Goal: Transaction & Acquisition: Download file/media

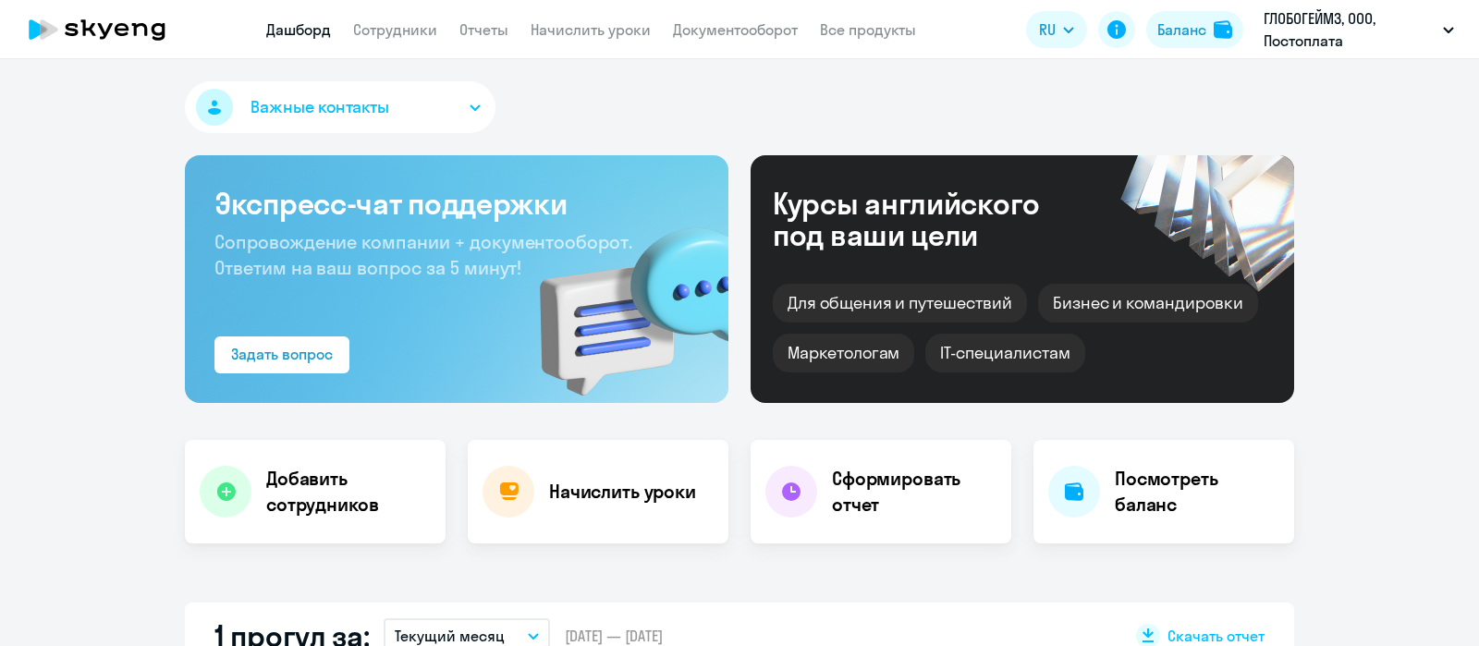
click at [410, 35] on link "Сотрудники" at bounding box center [395, 29] width 84 height 18
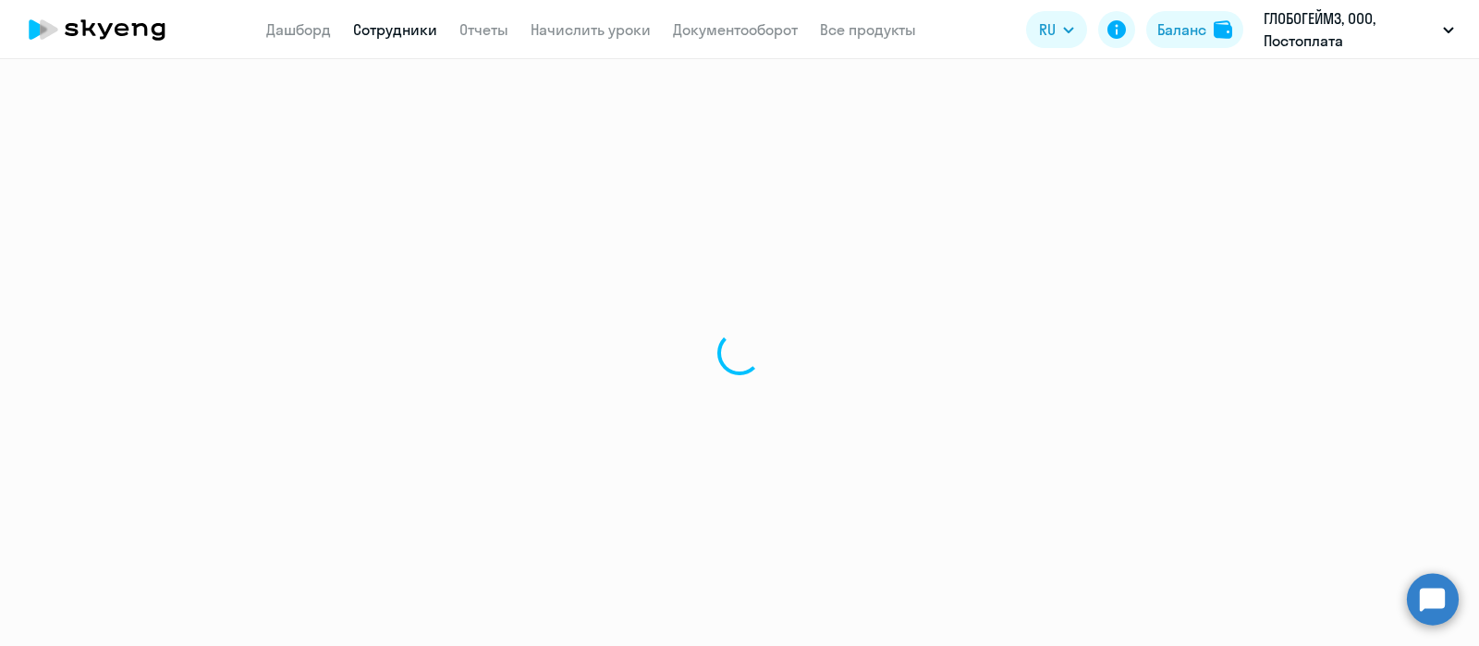
select select "30"
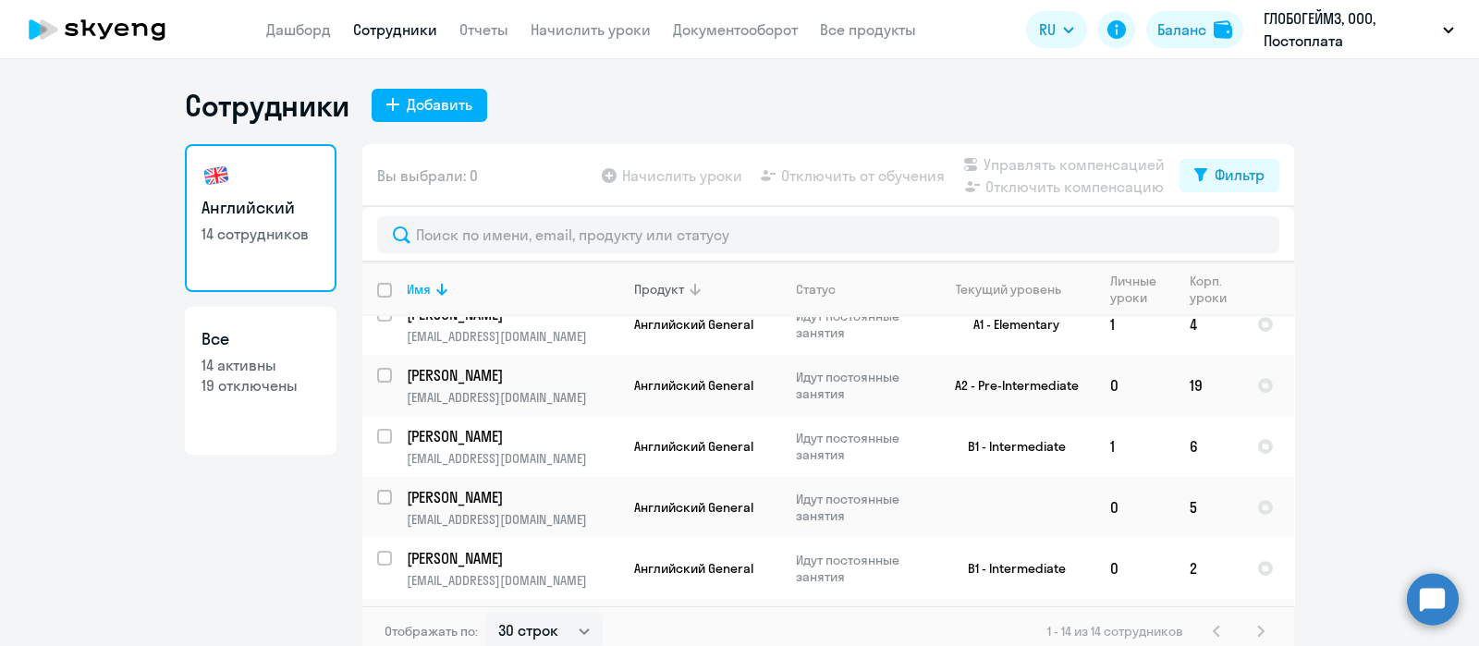
scroll to position [558, 0]
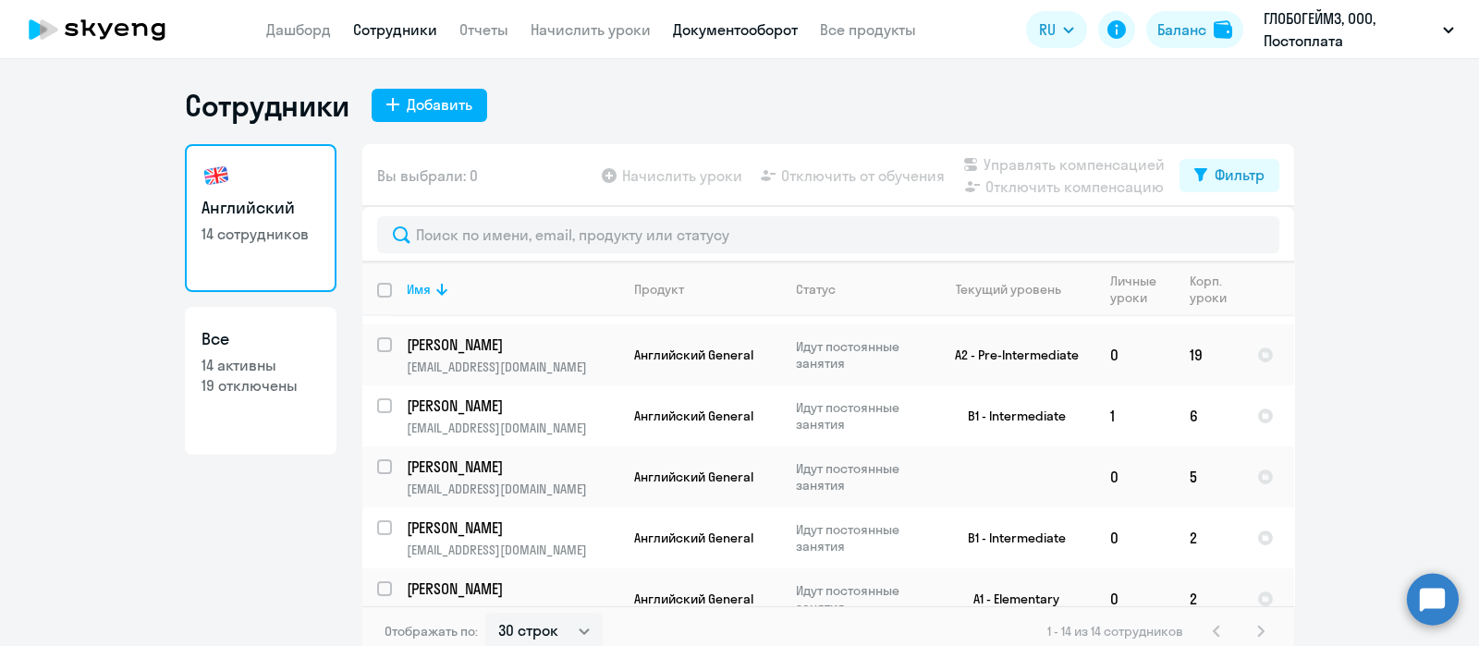
click at [713, 32] on link "Документооборот" at bounding box center [735, 29] width 125 height 18
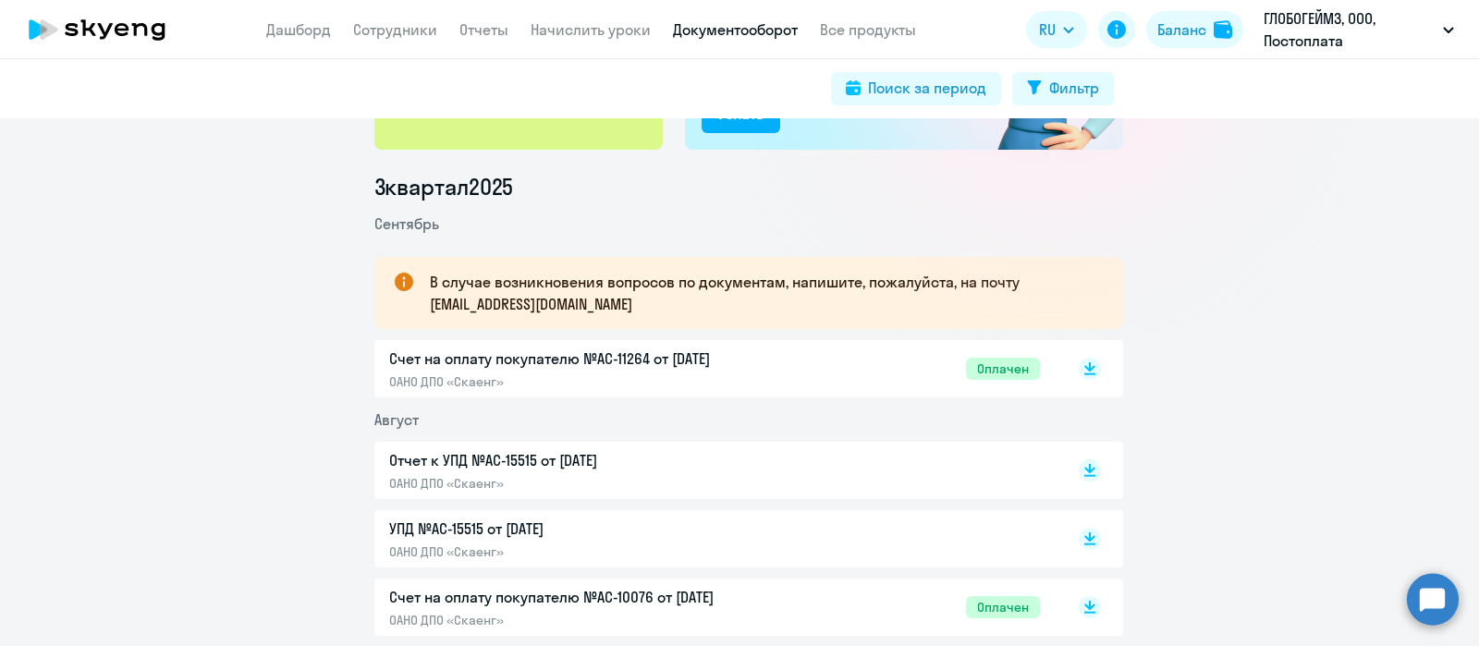
scroll to position [204, 0]
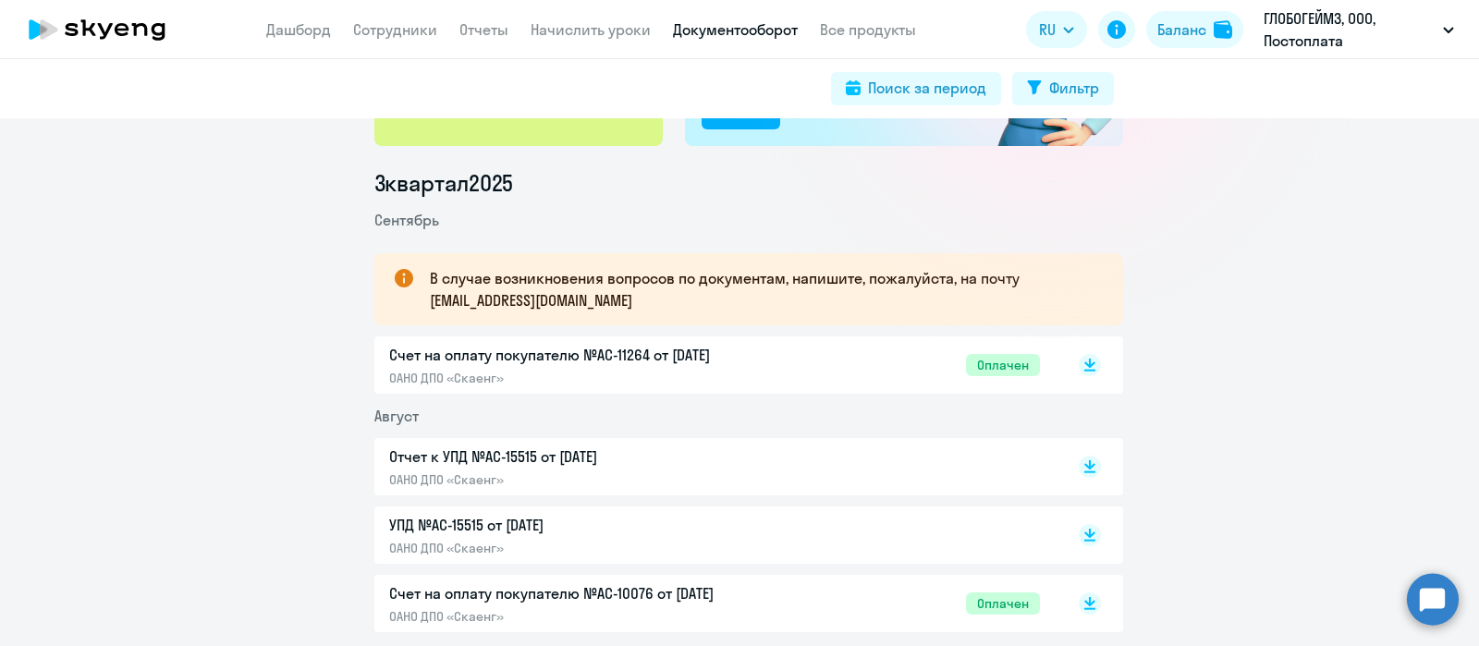
click at [708, 460] on p "Отчет к УПД №AC-15515 от [DATE]" at bounding box center [583, 457] width 388 height 22
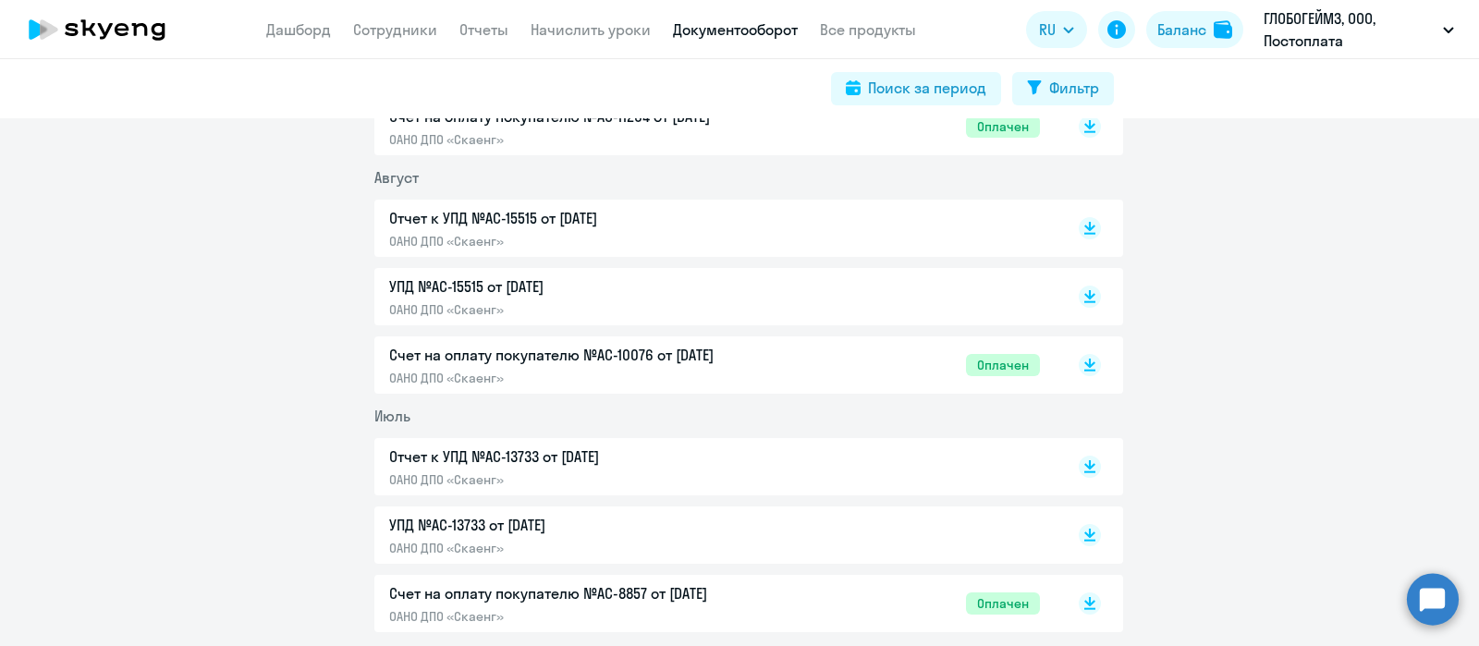
scroll to position [448, 0]
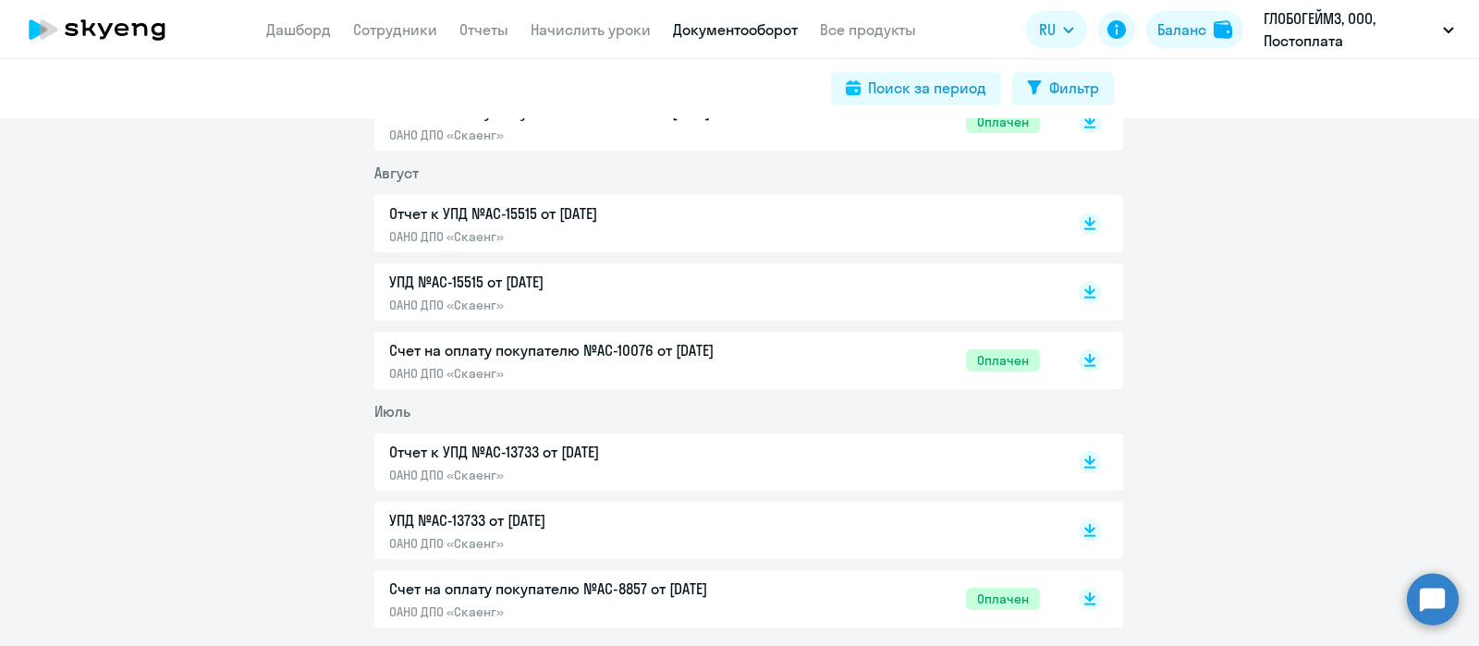
click at [675, 456] on p "Отчет к УПД №AC-13733 от [DATE]" at bounding box center [583, 452] width 388 height 22
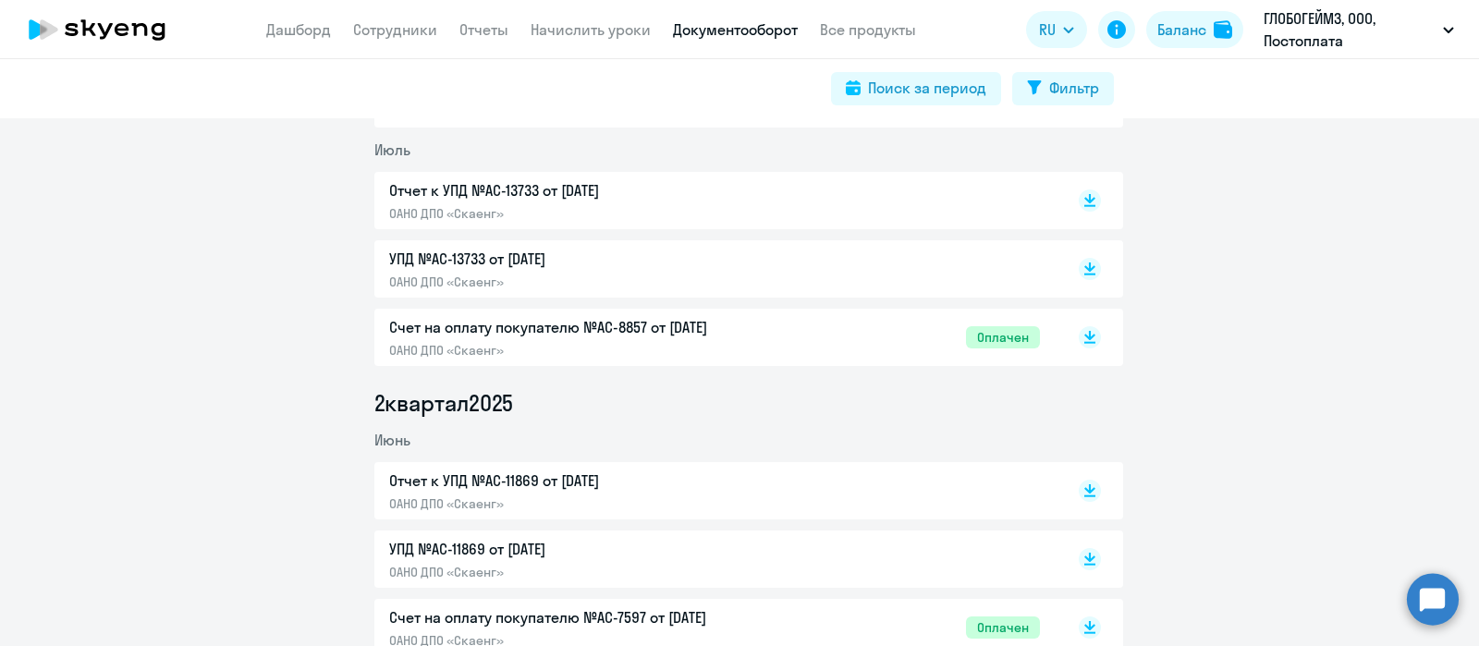
scroll to position [711, 0]
click at [606, 487] on p "Отчет к УПД №AC-11869 от [DATE]" at bounding box center [583, 479] width 388 height 22
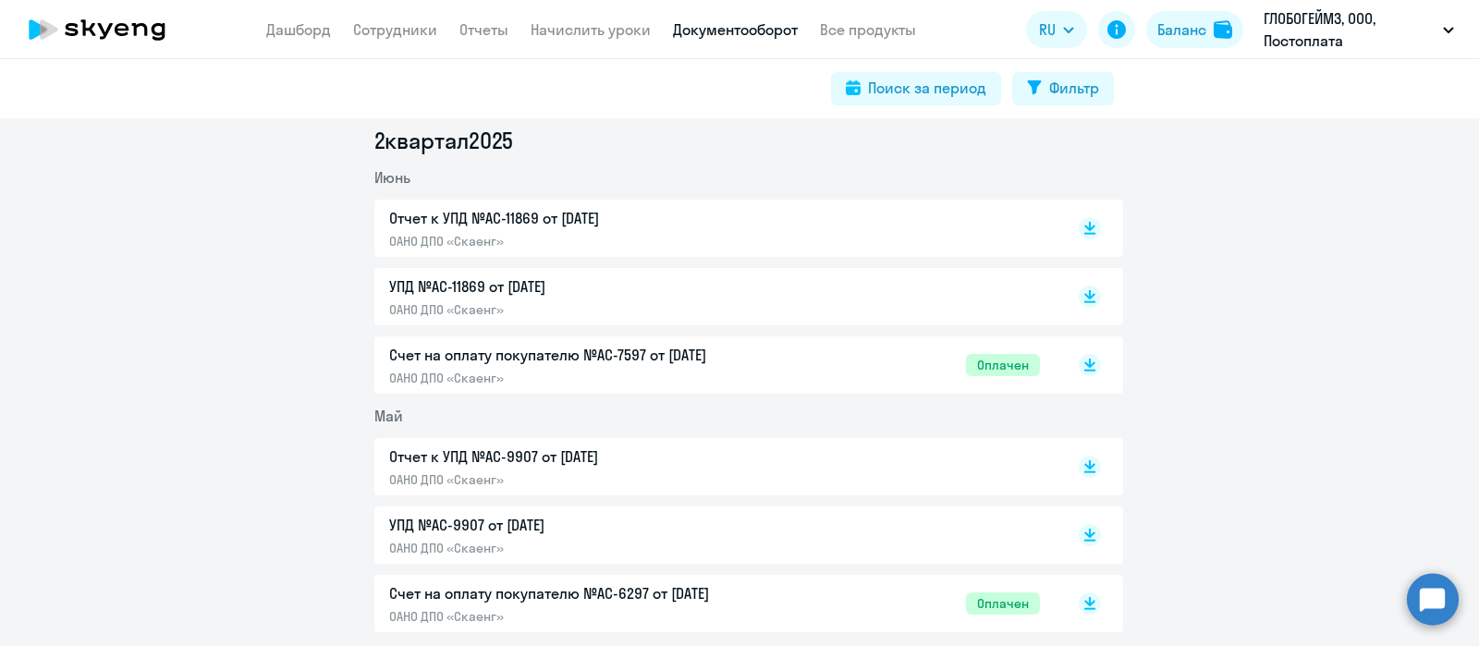
scroll to position [987, 0]
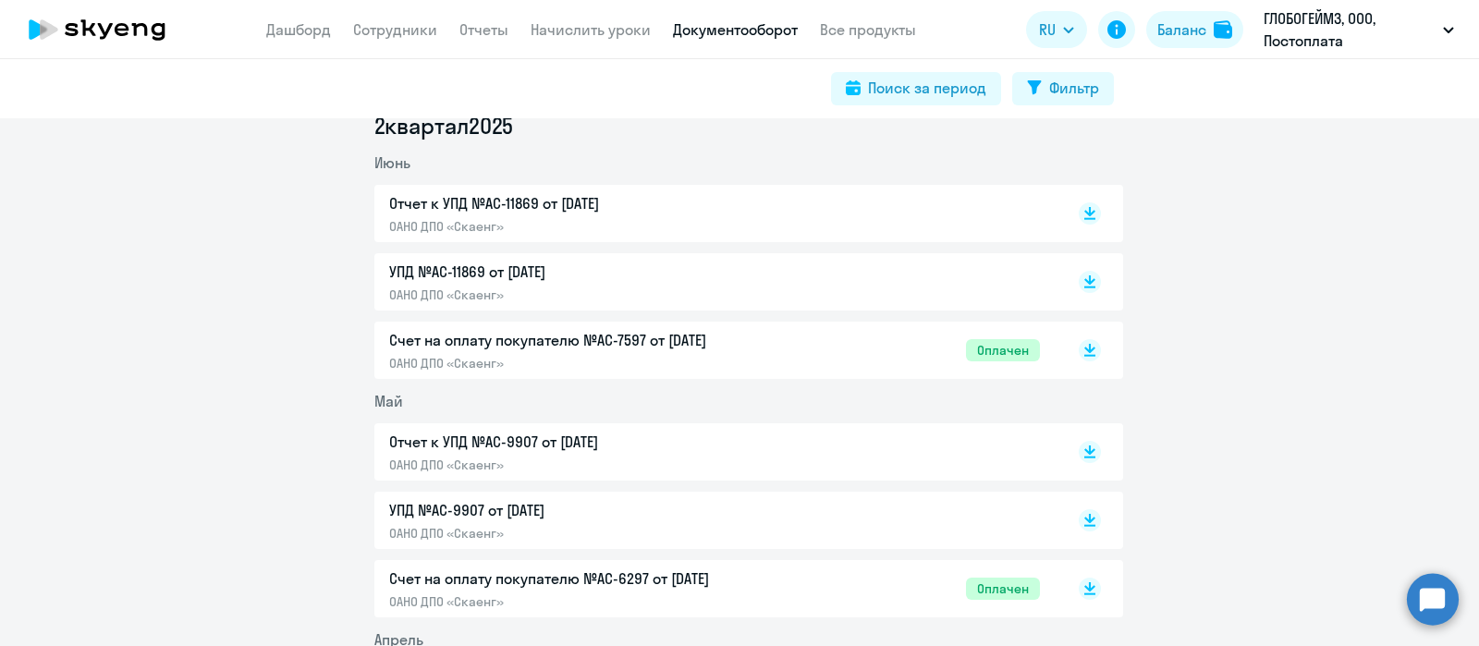
click at [706, 443] on p "Отчет к УПД №AC-9907 от [DATE]" at bounding box center [583, 442] width 388 height 22
click at [493, 32] on link "Отчеты" at bounding box center [484, 29] width 49 height 18
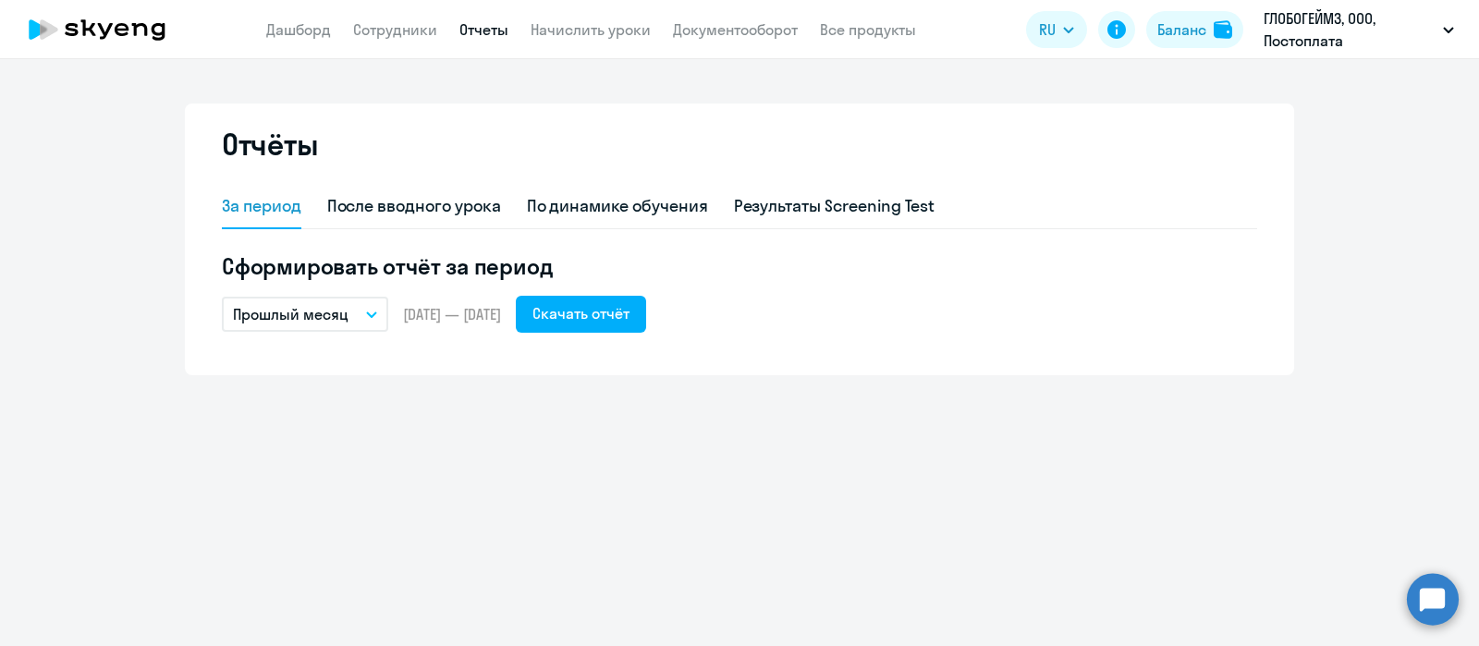
click at [319, 322] on p "Прошлый месяц" at bounding box center [291, 314] width 116 height 22
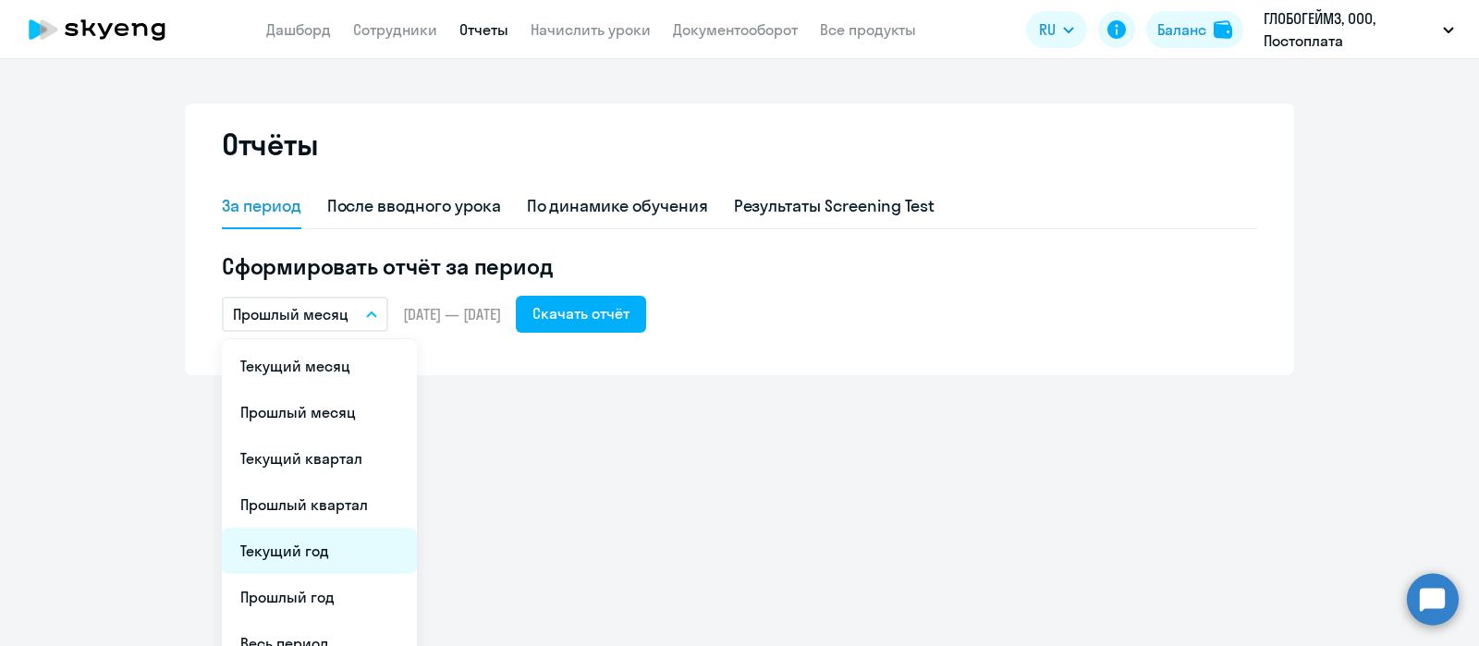
click at [306, 547] on li "Текущий год" at bounding box center [319, 551] width 195 height 46
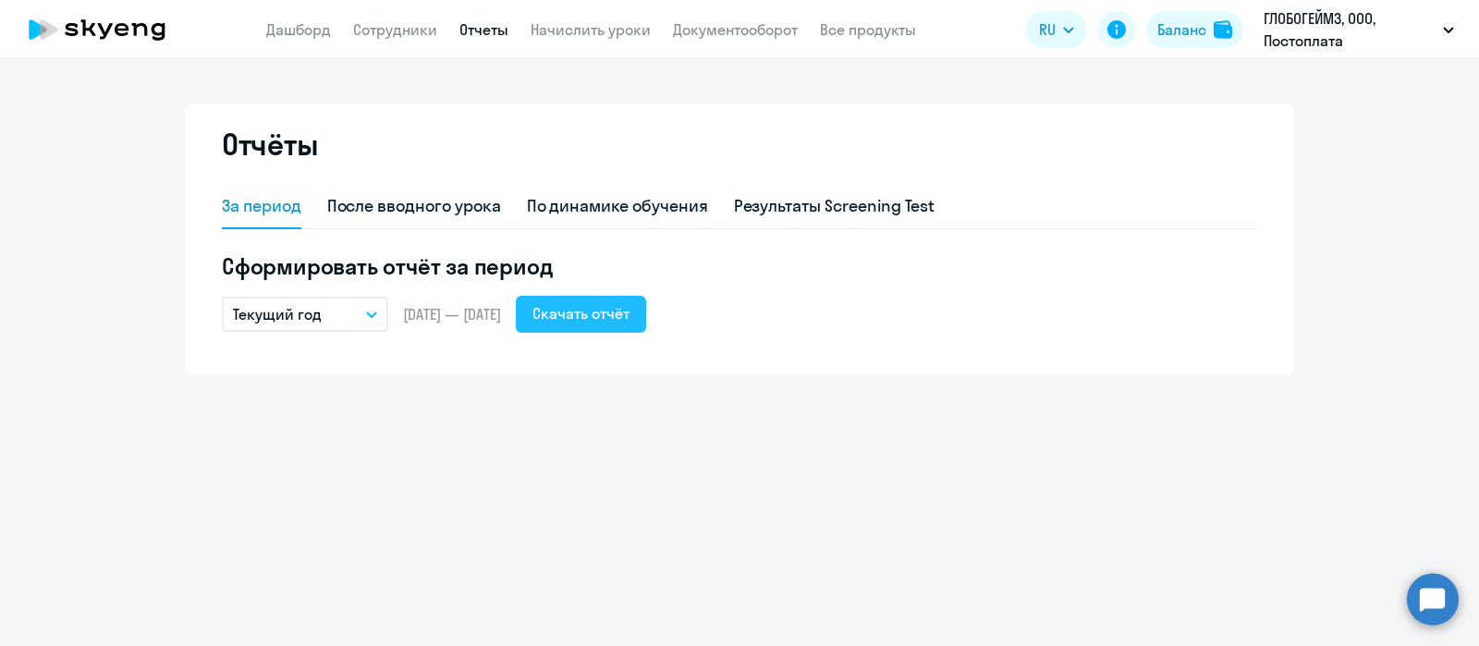
click at [608, 319] on div "Скачать отчёт" at bounding box center [581, 313] width 97 height 22
